Goal: Information Seeking & Learning: Find specific page/section

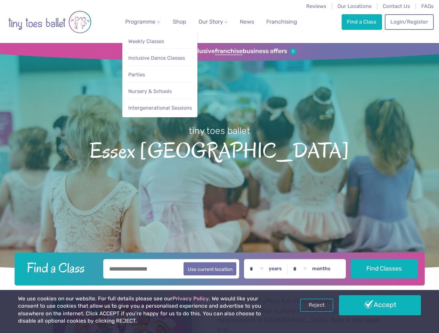
click at [141, 22] on span "Programme" at bounding box center [140, 21] width 30 height 7
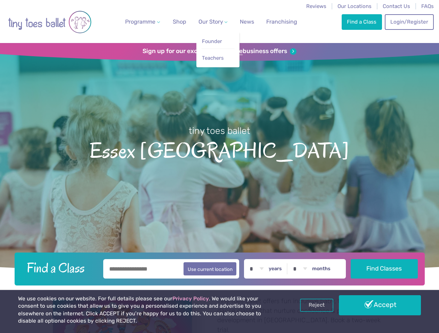
click at [207, 22] on span "Our Story" at bounding box center [210, 21] width 25 height 7
click at [219, 51] on li "Teachers" at bounding box center [217, 57] width 33 height 16
click at [219, 268] on button "Use current location" at bounding box center [209, 268] width 53 height 13
type input "**********"
click at [316, 306] on link "Reject" at bounding box center [316, 305] width 33 height 13
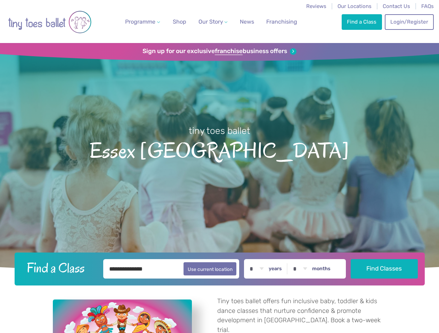
click at [379, 306] on p "Tiny toes ballet offers fun inclusive baby, toddler & kids dance classes that n…" at bounding box center [301, 316] width 169 height 38
